Goal: Find specific page/section: Find specific page/section

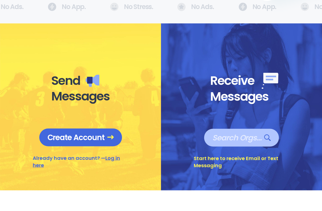
scroll to position [158, 0]
click at [252, 153] on span "Search Orgs…" at bounding box center [242, 158] width 58 height 10
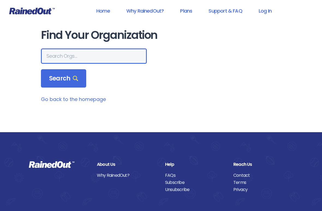
click at [99, 56] on input "text" at bounding box center [94, 55] width 106 height 15
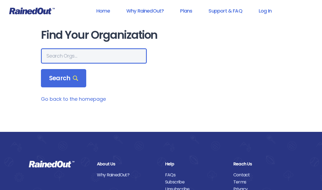
click at [96, 56] on input "text" at bounding box center [94, 55] width 106 height 15
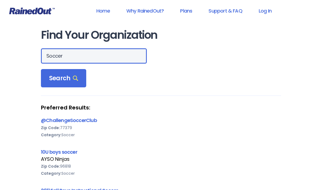
click at [98, 56] on input "Soccer" at bounding box center [94, 55] width 106 height 15
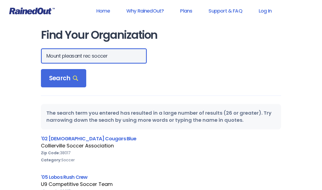
click at [89, 56] on input "Mount pleasant rec soccer" at bounding box center [94, 55] width 106 height 15
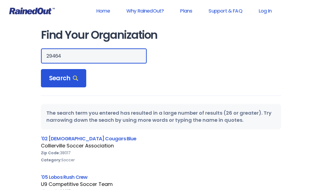
type input "29464"
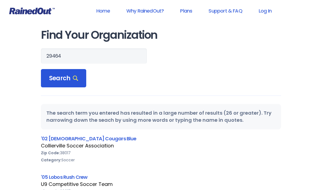
click at [64, 82] on span "Search" at bounding box center [63, 79] width 29 height 8
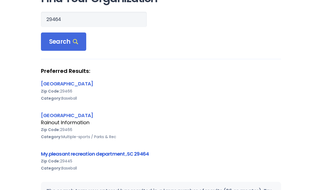
scroll to position [39, 0]
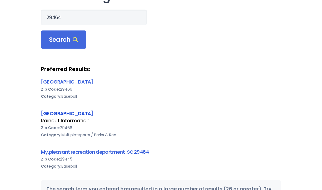
click at [88, 115] on link "[GEOGRAPHIC_DATA]" at bounding box center [67, 113] width 52 height 7
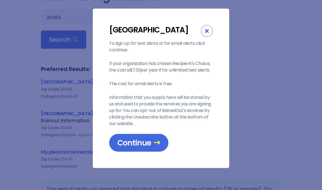
scroll to position [39, 0]
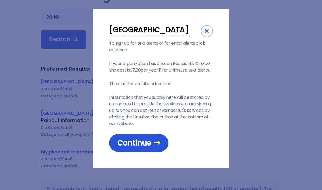
click at [135, 148] on span "Continue" at bounding box center [138, 143] width 43 height 10
